Goal: Task Accomplishment & Management: Use online tool/utility

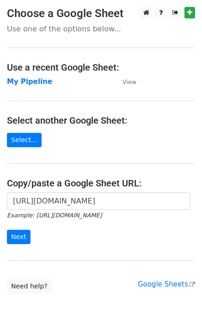
scroll to position [0, 293]
type input "https://docs.google.com/spreadsheets/d/1U_mQk6aSlQtYKjJl1zyBDHA5CHALlrQZ76MJY6o…"
click at [22, 236] on input "Next" at bounding box center [19, 237] width 24 height 14
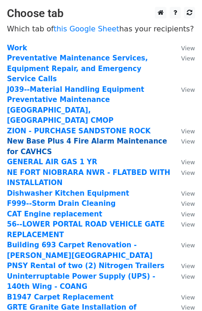
click at [83, 137] on strong "New Base Plus 4 Fire Alarm Maintenance for CAVHCS" at bounding box center [87, 146] width 160 height 19
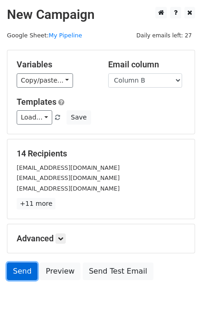
click at [16, 271] on link "Send" at bounding box center [22, 272] width 30 height 18
